Goal: Information Seeking & Learning: Learn about a topic

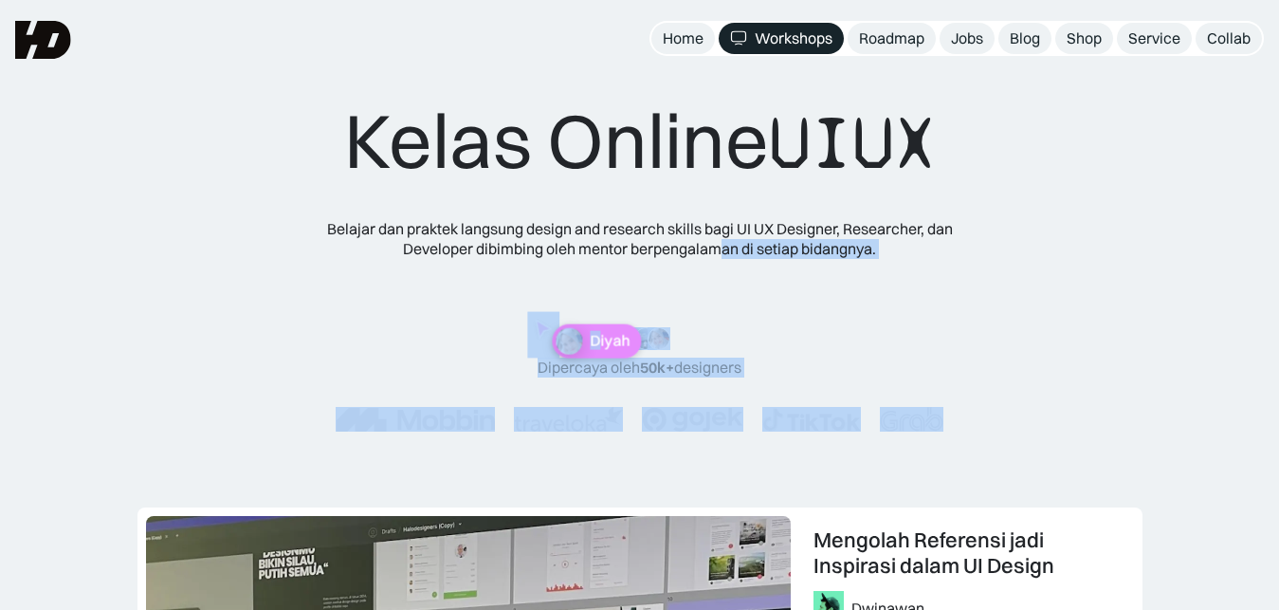
drag, startPoint x: 603, startPoint y: 311, endPoint x: 773, endPoint y: 232, distance: 187.1
click at [725, 261] on div "Kelas Online UIUX Belajar dan praktek langsung design and research skills bagi …" at bounding box center [640, 282] width 761 height 375
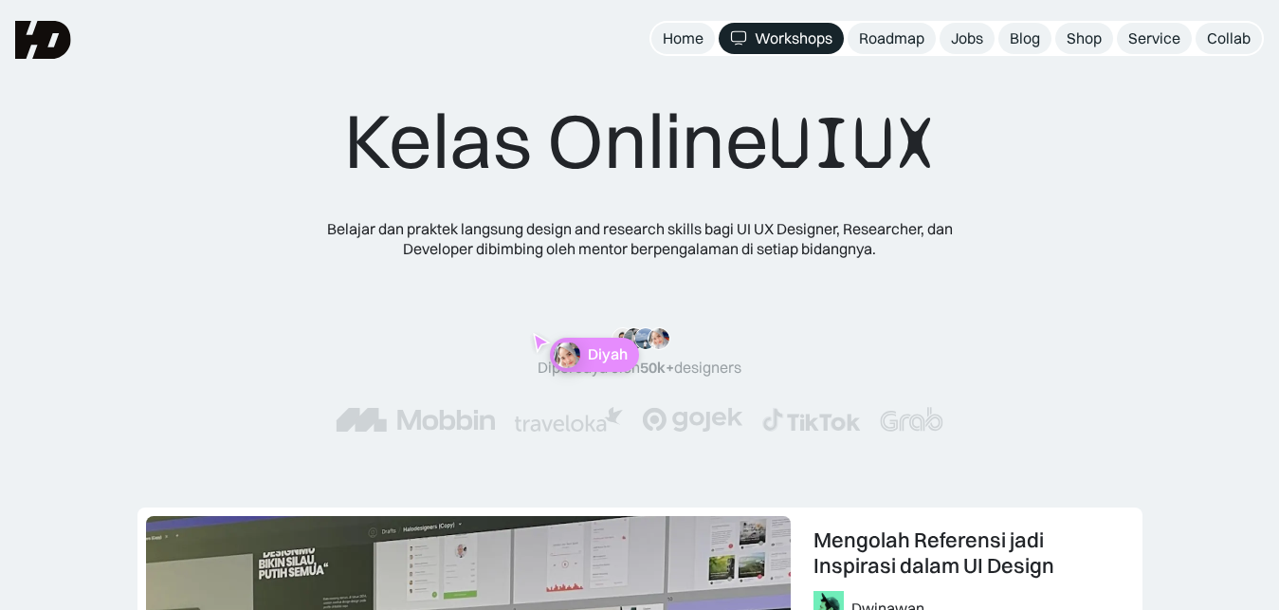
click at [948, 184] on div "Kelas Online UIUX Belajar dan praktek langsung design and research skills bagi …" at bounding box center [640, 282] width 761 height 375
click at [657, 306] on div "Diyah" at bounding box center [652, 315] width 89 height 34
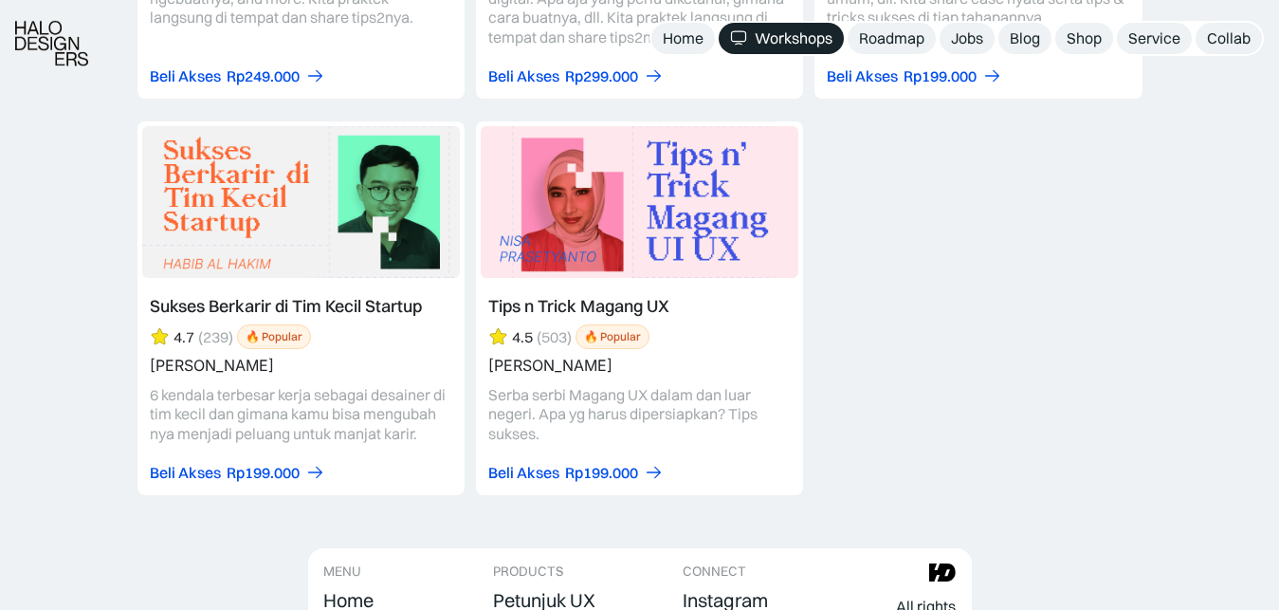
scroll to position [8124, 0]
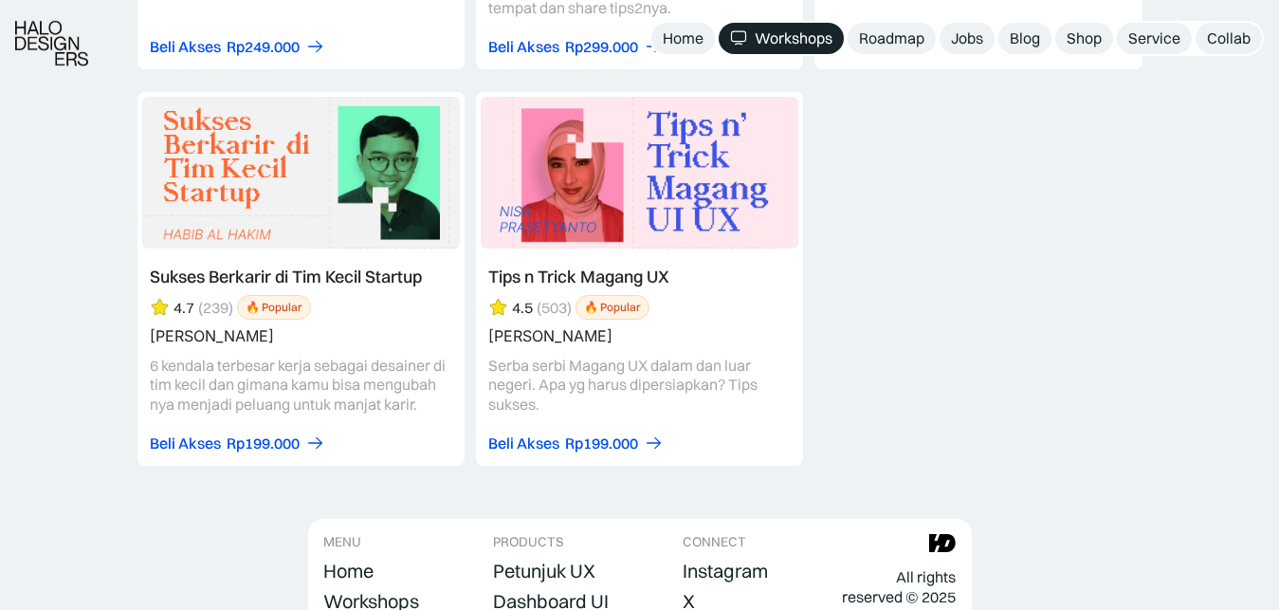
click at [641, 273] on link at bounding box center [639, 279] width 327 height 374
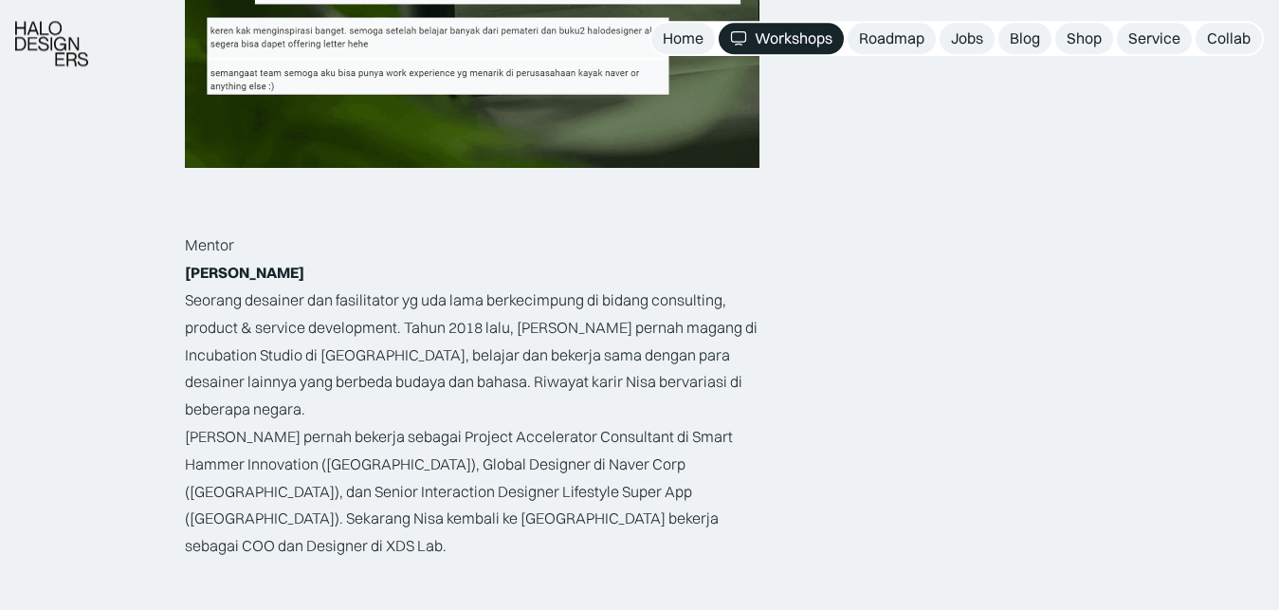
scroll to position [2321, 0]
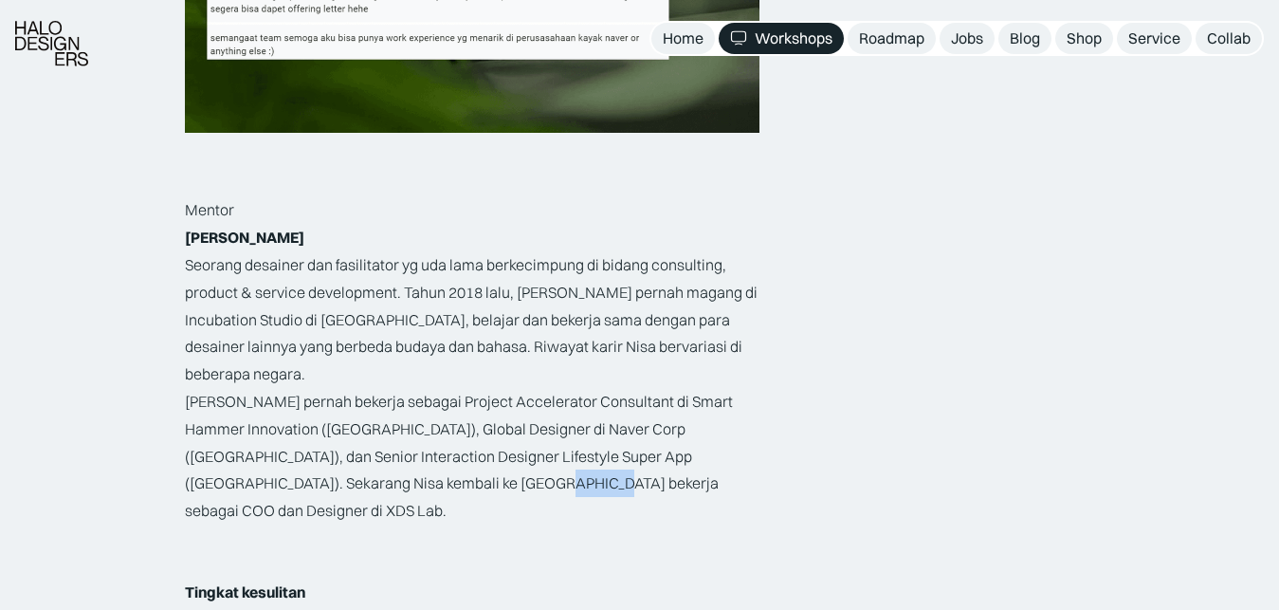
drag, startPoint x: 441, startPoint y: 455, endPoint x: 493, endPoint y: 463, distance: 52.7
click at [493, 463] on p "[PERSON_NAME] pernah bekerja sebagai Project Accelerator Consultant di Smart Ha…" at bounding box center [472, 456] width 575 height 137
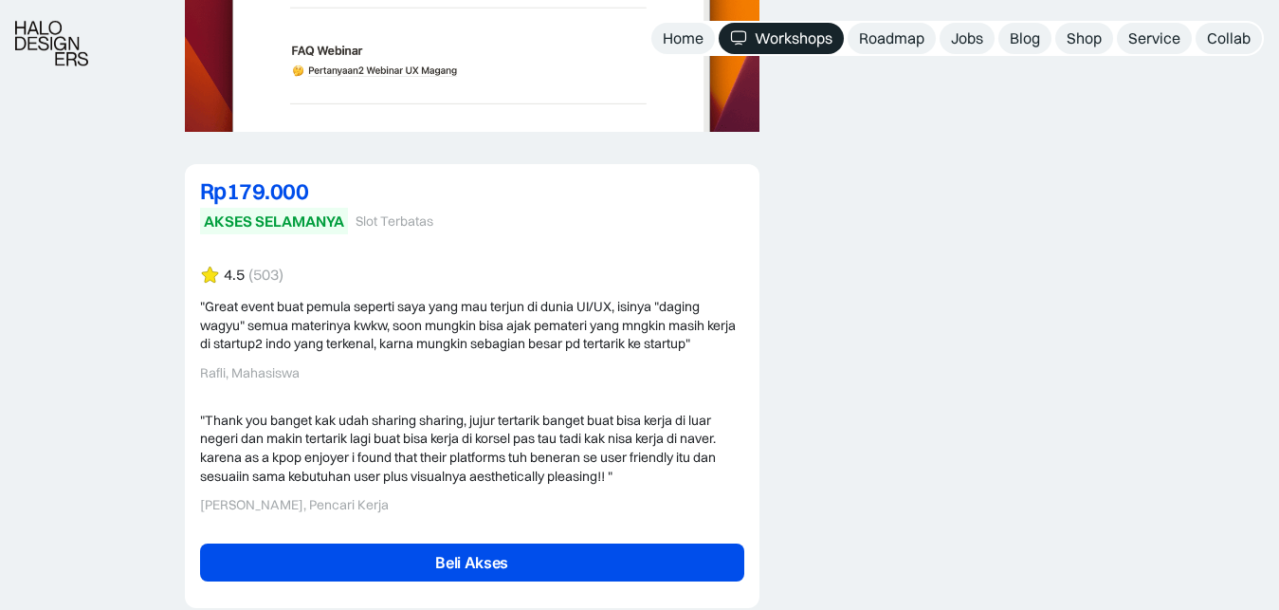
scroll to position [4063, 0]
